Goal: Task Accomplishment & Management: Manage account settings

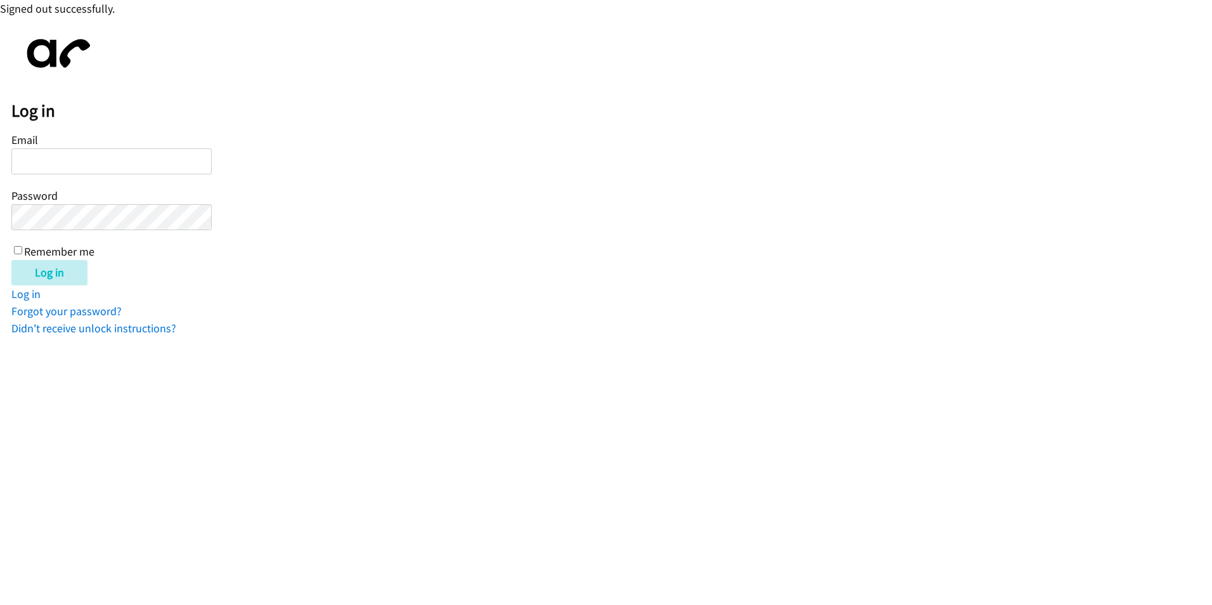
click at [89, 163] on input "Email" at bounding box center [111, 161] width 200 height 26
type input "[EMAIL_ADDRESS][DOMAIN_NAME]"
click at [101, 231] on div "Email KCOLE@LENDINGPOINT.COM Password Remember me" at bounding box center [111, 194] width 200 height 129
click at [11, 260] on input "Log in" at bounding box center [49, 272] width 76 height 25
